Goal: Transaction & Acquisition: Purchase product/service

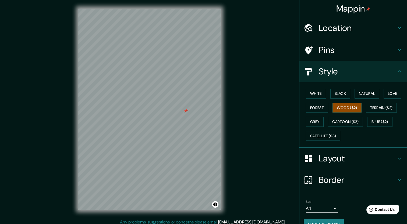
click at [329, 51] on h4 "Pins" at bounding box center [357, 50] width 77 height 11
click at [331, 33] on h4 "Location" at bounding box center [357, 28] width 77 height 11
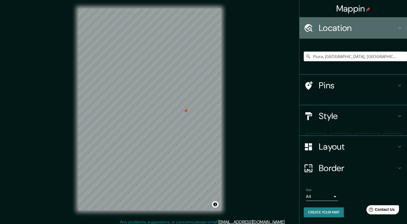
click at [331, 28] on h4 "Location" at bounding box center [357, 28] width 77 height 11
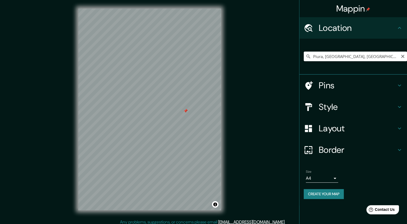
click at [346, 52] on input "Piura, [GEOGRAPHIC_DATA], [GEOGRAPHIC_DATA]" at bounding box center [354, 57] width 103 height 10
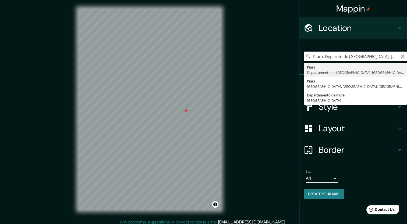
type input "Piura, Deparnto de [GEOGRAPHIC_DATA], [GEOGRAPHIC_DATA]"
click at [401, 55] on icon "Clear" at bounding box center [402, 56] width 4 height 4
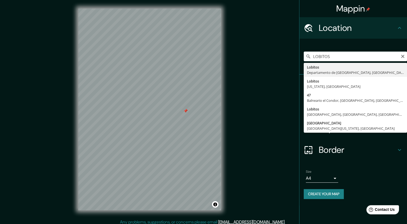
type input "Lobitos, [GEOGRAPHIC_DATA], [GEOGRAPHIC_DATA]"
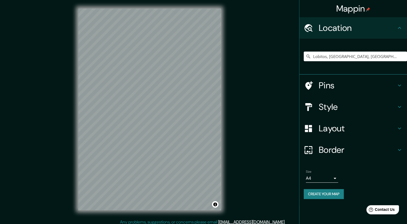
click at [320, 107] on h4 "Style" at bounding box center [357, 107] width 77 height 11
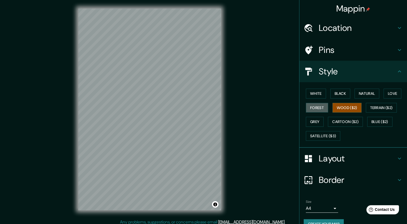
click at [320, 107] on button "Forest" at bounding box center [317, 108] width 22 height 10
click at [315, 92] on button "White" at bounding box center [316, 94] width 20 height 10
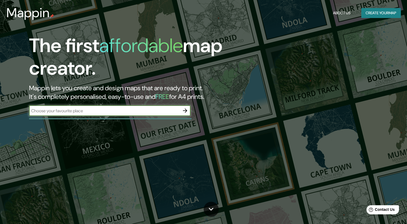
click at [187, 110] on icon "button" at bounding box center [185, 111] width 6 height 6
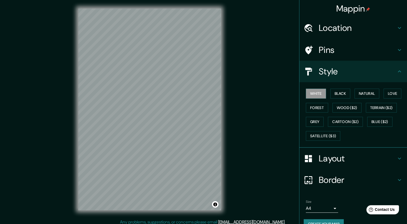
click at [329, 33] on h4 "Location" at bounding box center [357, 28] width 77 height 11
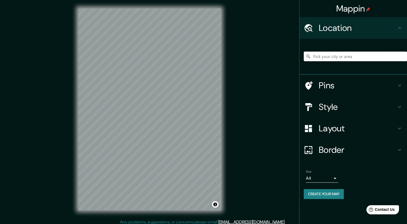
click at [340, 52] on input "Pick your city or area" at bounding box center [354, 57] width 103 height 10
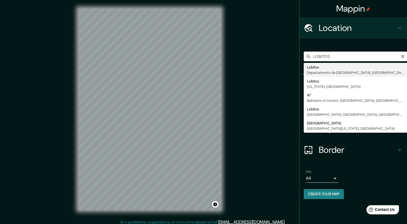
type input "Lobitos, [GEOGRAPHIC_DATA], [GEOGRAPHIC_DATA]"
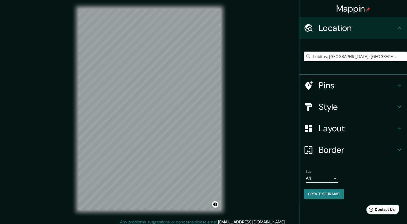
click at [336, 128] on h4 "Layout" at bounding box center [357, 128] width 77 height 11
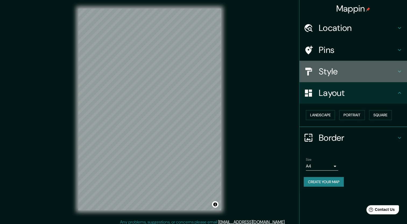
click at [321, 69] on h4 "Style" at bounding box center [357, 71] width 77 height 11
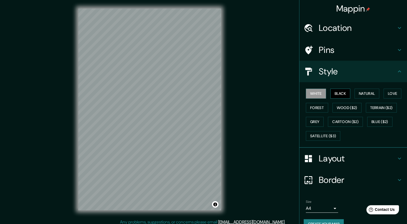
click at [333, 93] on button "Black" at bounding box center [340, 94] width 20 height 10
click at [356, 94] on button "Natural" at bounding box center [366, 94] width 25 height 10
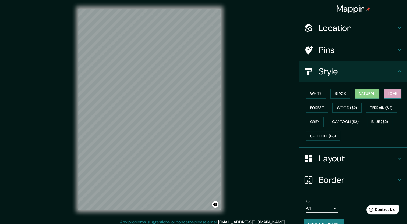
click at [384, 95] on button "Love" at bounding box center [392, 94] width 18 height 10
click at [315, 108] on button "Forest" at bounding box center [317, 108] width 22 height 10
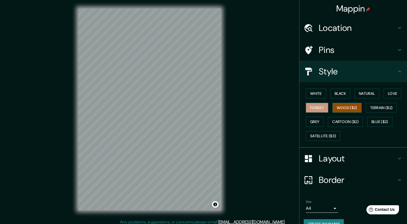
click at [334, 107] on button "Wood ($2)" at bounding box center [346, 108] width 29 height 10
click at [366, 105] on button "Terrain ($2)" at bounding box center [381, 108] width 31 height 10
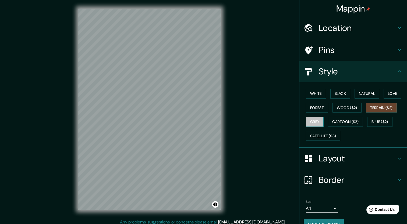
click at [315, 121] on button "Grey" at bounding box center [315, 122] width 18 height 10
click at [330, 122] on button "Cartoon ($2)" at bounding box center [345, 122] width 35 height 10
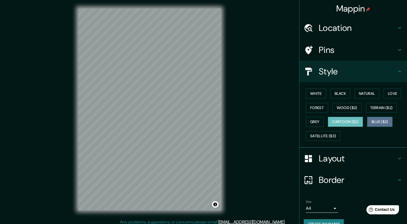
click at [380, 120] on button "Blue ($2)" at bounding box center [379, 122] width 25 height 10
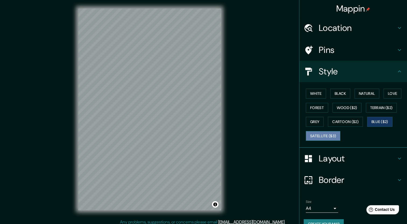
click at [311, 131] on button "Satellite ($3)" at bounding box center [323, 136] width 34 height 10
click at [312, 97] on button "White" at bounding box center [316, 94] width 20 height 10
